Goal: Transaction & Acquisition: Purchase product/service

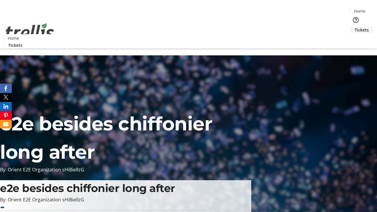
click at [355, 27] on span "Tickets" at bounding box center [362, 30] width 14 height 6
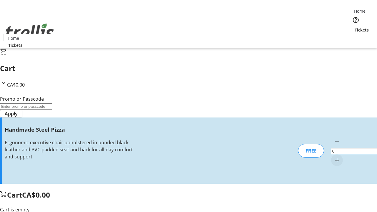
click at [334, 157] on mat-icon "Increment by one" at bounding box center [337, 160] width 7 height 7
type input "1"
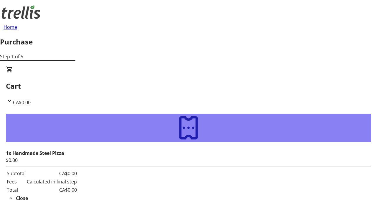
type input "[EMAIL_ADDRESS][DOMAIN_NAME]"
type input "Dejon"
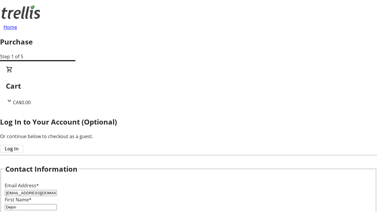
type input "[PERSON_NAME]"
